Goal: Task Accomplishment & Management: Use online tool/utility

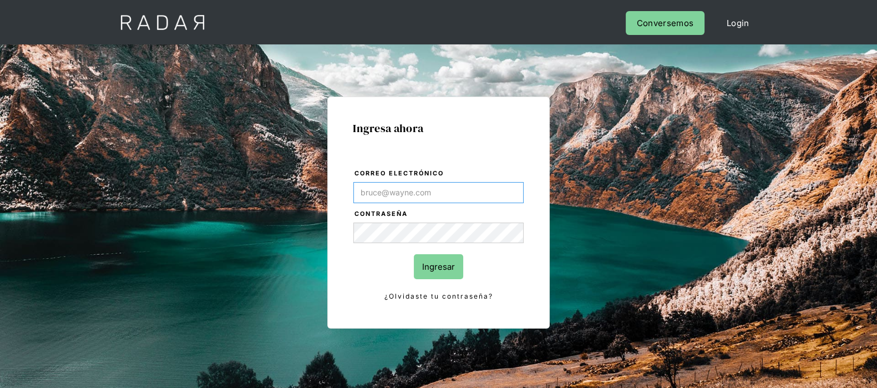
click at [427, 194] on input "Correo electrónico" at bounding box center [438, 192] width 170 height 21
type input "[EMAIL_ADDRESS][DOMAIN_NAME]"
click at [428, 270] on input "Ingresar" at bounding box center [438, 266] width 49 height 25
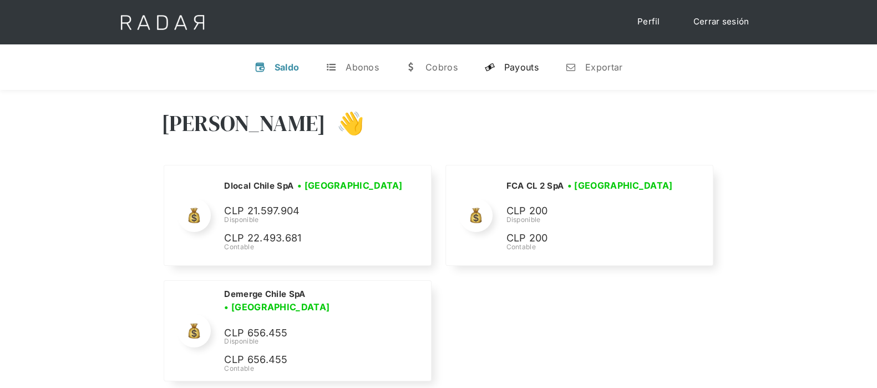
click at [508, 65] on div "Payouts" at bounding box center [521, 67] width 34 height 11
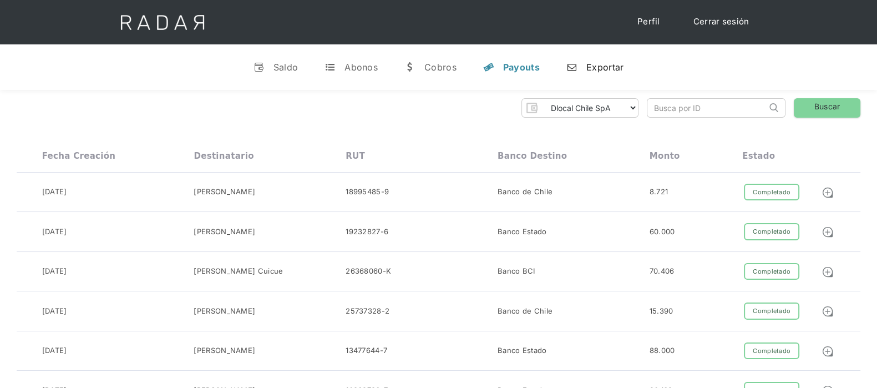
click at [566, 66] on div "n" at bounding box center [571, 67] width 11 height 11
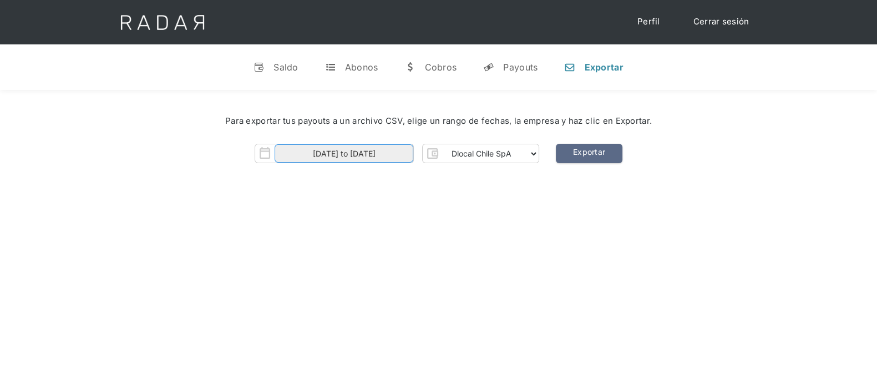
click at [317, 151] on input "01-09-2025 to 12-09-2025" at bounding box center [344, 153] width 139 height 18
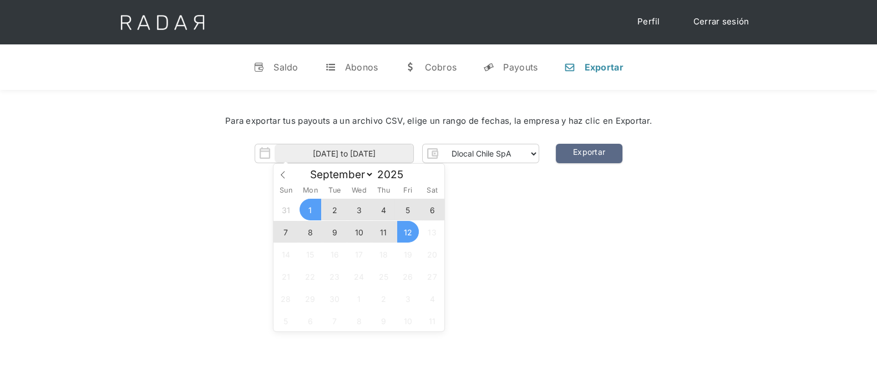
click at [316, 208] on span "1" at bounding box center [311, 210] width 22 height 22
click at [402, 232] on span "12" at bounding box center [408, 232] width 22 height 22
type input "01-09-2025 to 12-09-2025"
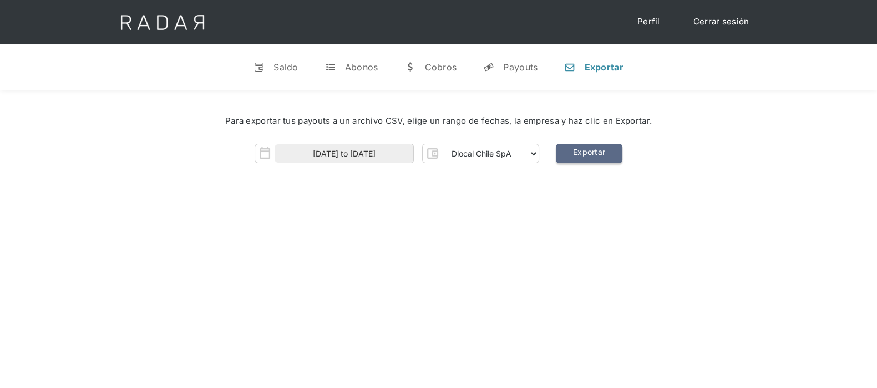
click at [584, 153] on link "Exportar" at bounding box center [589, 153] width 67 height 19
